Goal: Transaction & Acquisition: Book appointment/travel/reservation

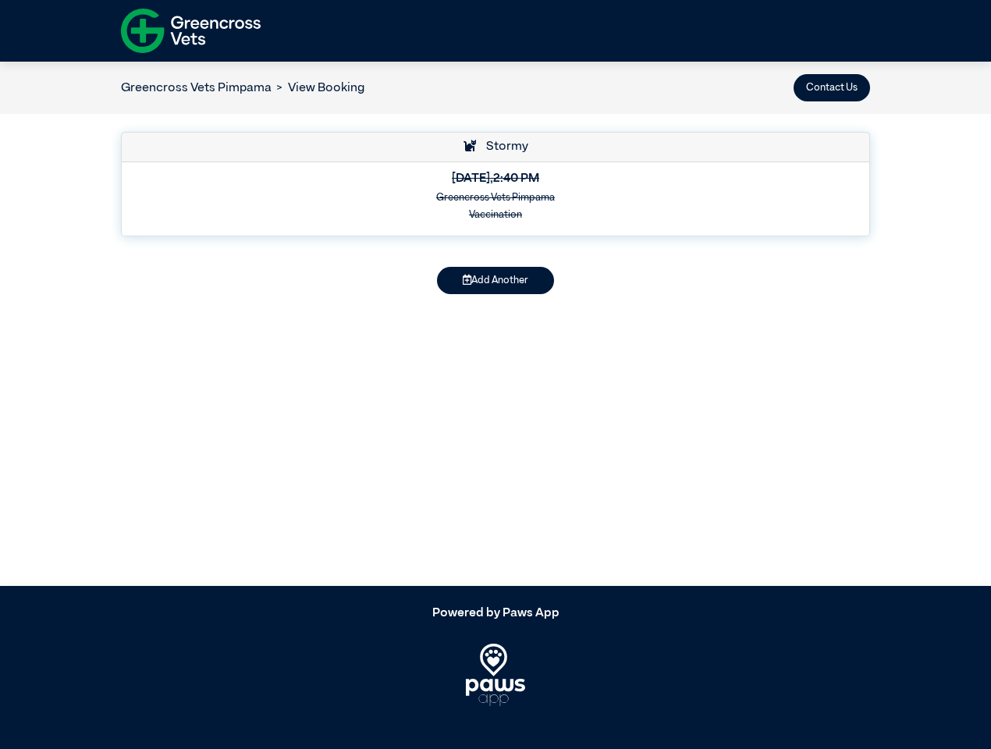
click at [832, 87] on button "Contact Us" at bounding box center [832, 87] width 76 height 27
click at [496, 280] on button "Add Another" at bounding box center [495, 280] width 117 height 27
